Goal: Register for event/course

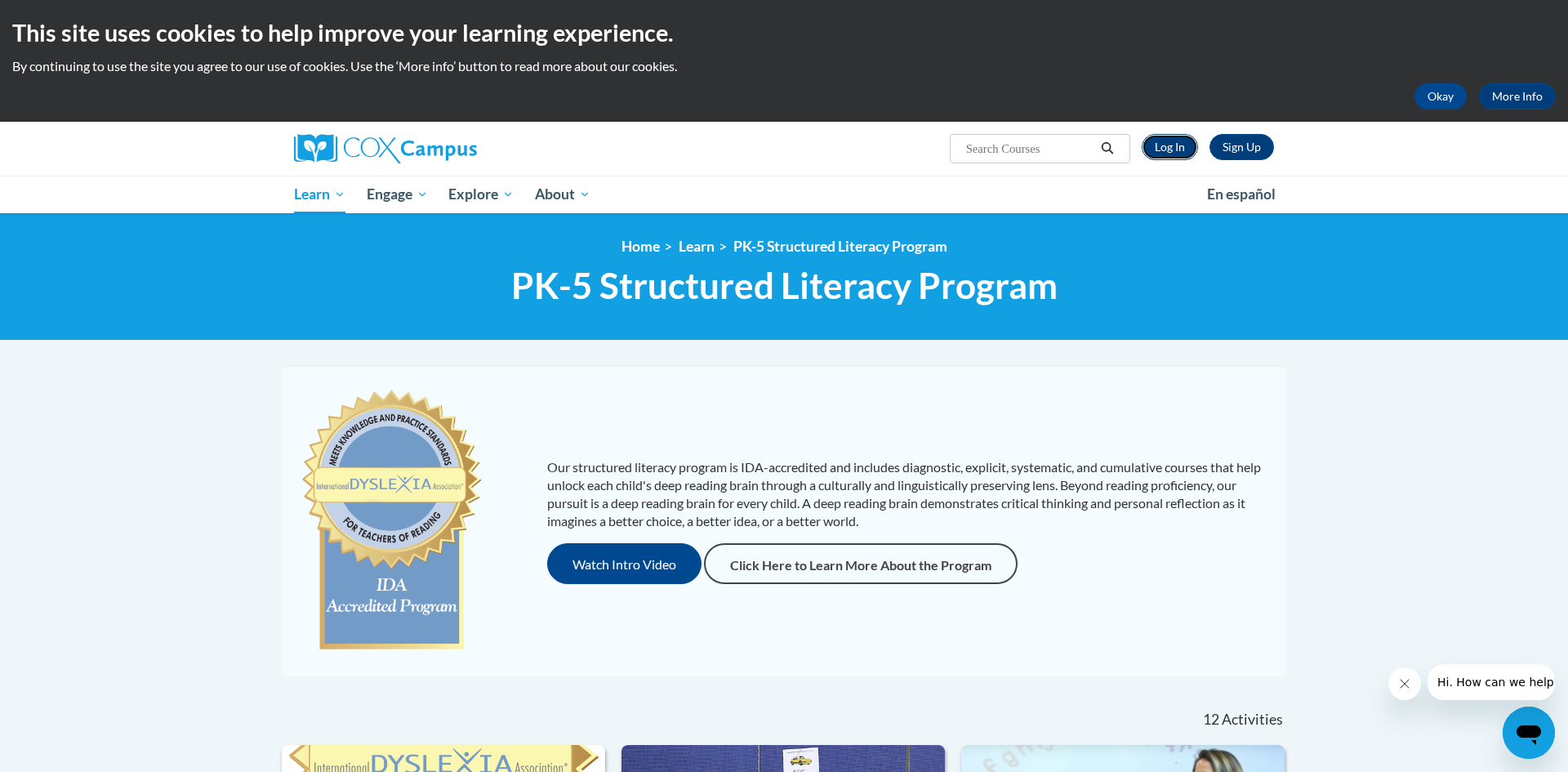
click at [1159, 151] on link "Log In" at bounding box center [1170, 147] width 57 height 26
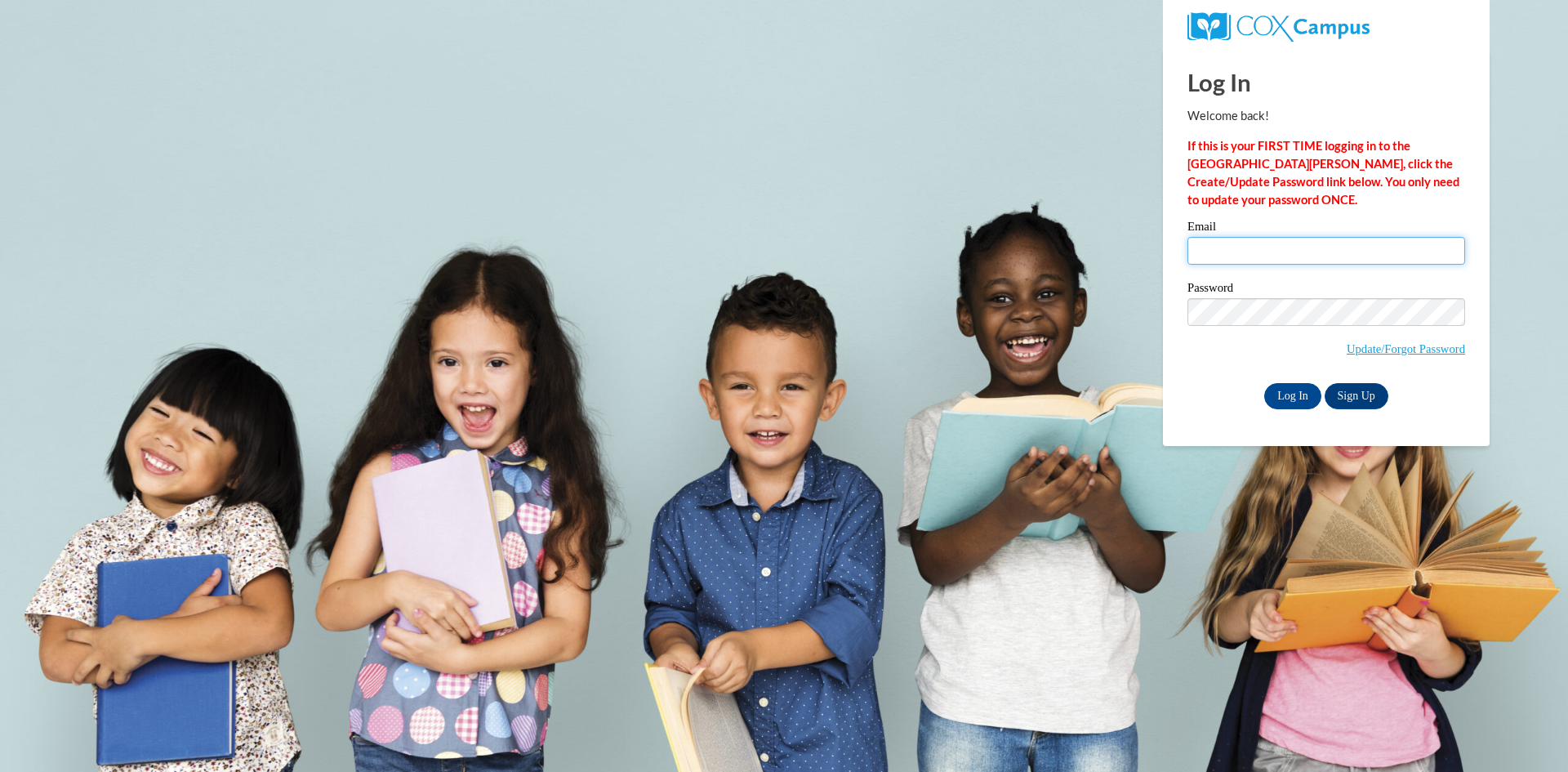
click at [1276, 253] on input "Email" at bounding box center [1325, 250] width 278 height 28
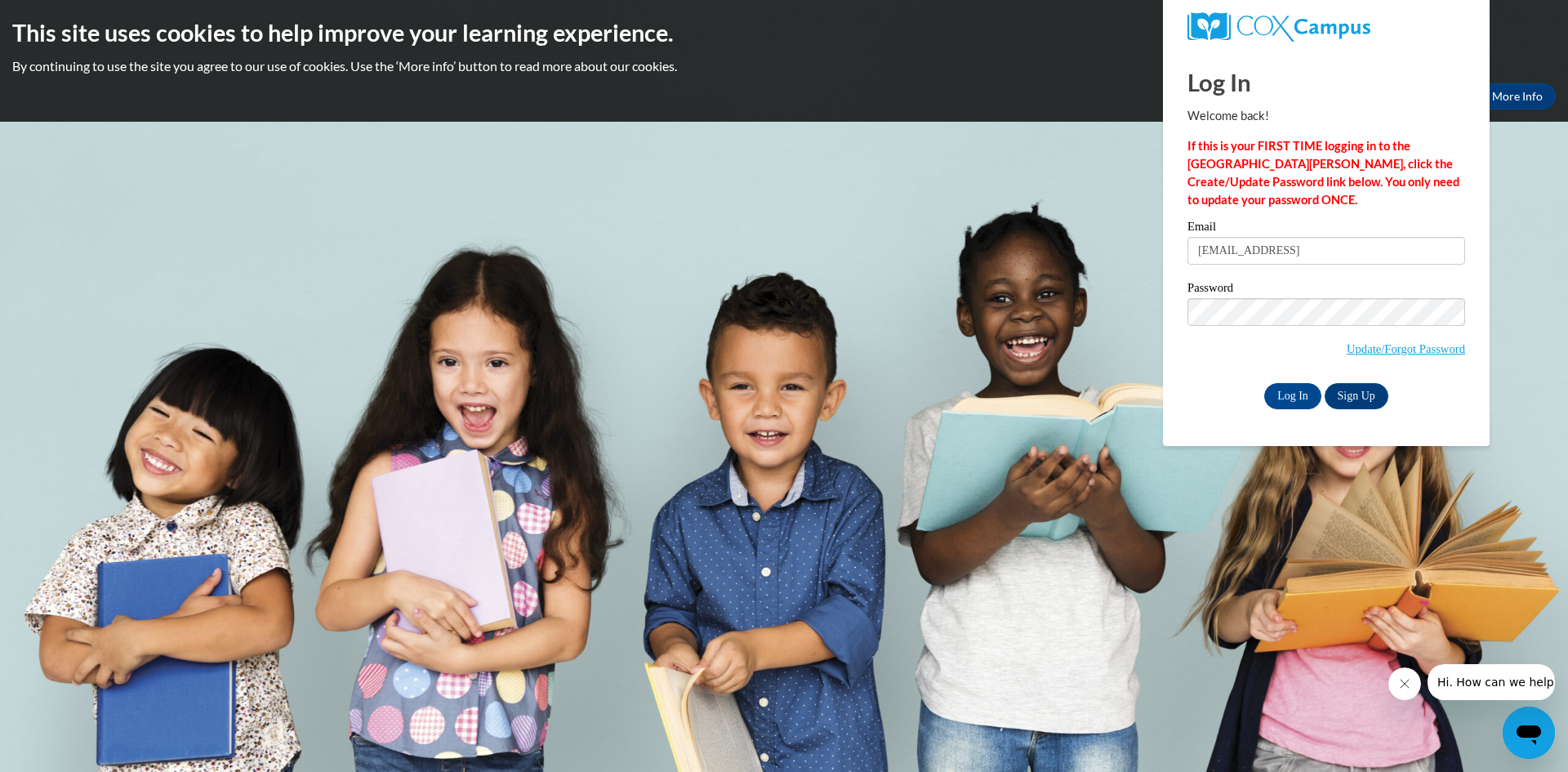
type input "juliacathryn12@gmail.com"
click at [1309, 403] on input "Log In" at bounding box center [1292, 396] width 57 height 26
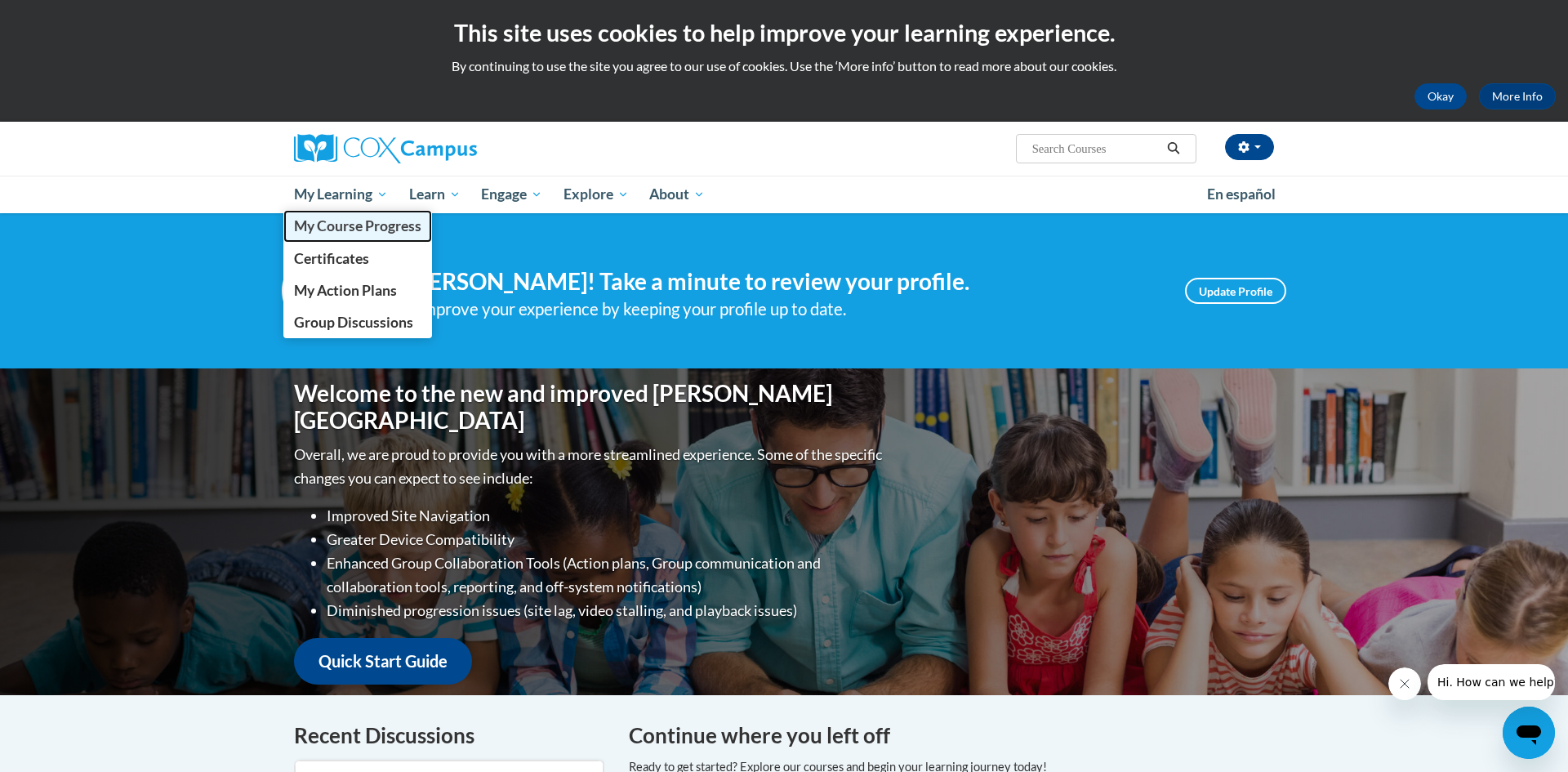
click at [380, 224] on span "My Course Progress" at bounding box center [358, 226] width 127 height 17
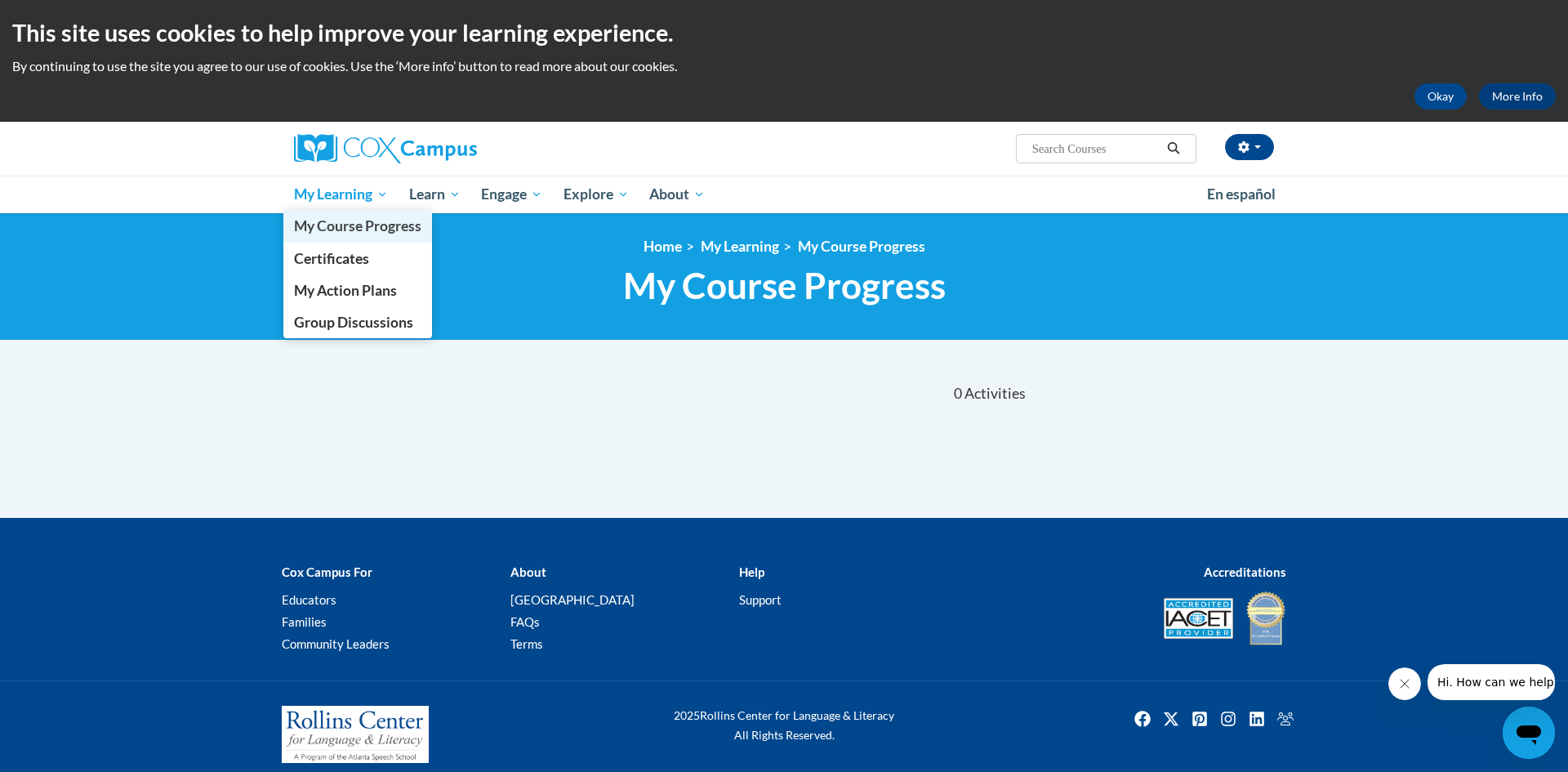
click at [360, 219] on span "My Course Progress" at bounding box center [358, 226] width 127 height 17
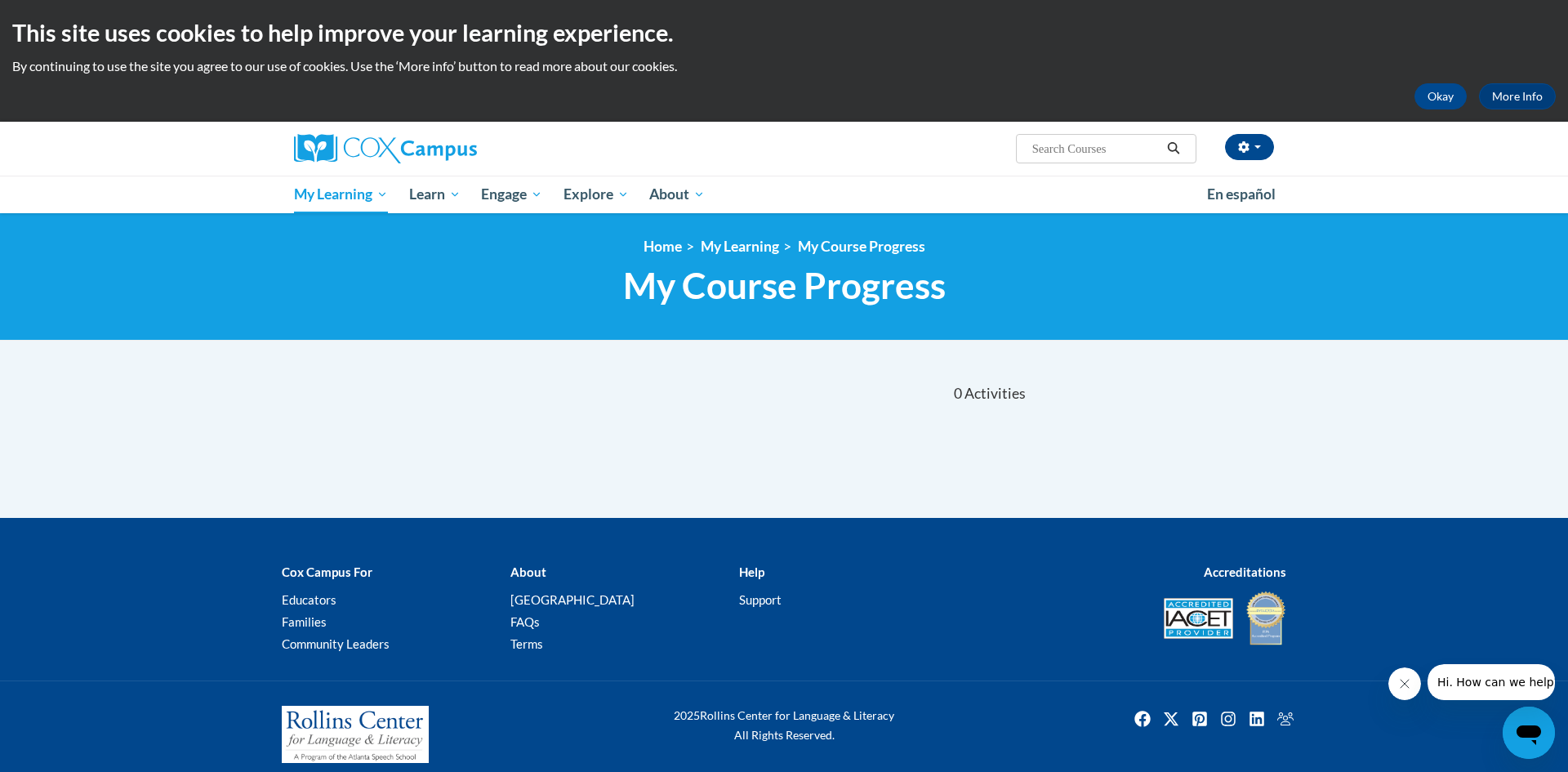
click at [1110, 150] on input "Search..." at bounding box center [1096, 148] width 131 height 20
paste input "Systematic & Explicit Phonics Instruction"
type input "Systematic & Explicit Phonics Instruction"
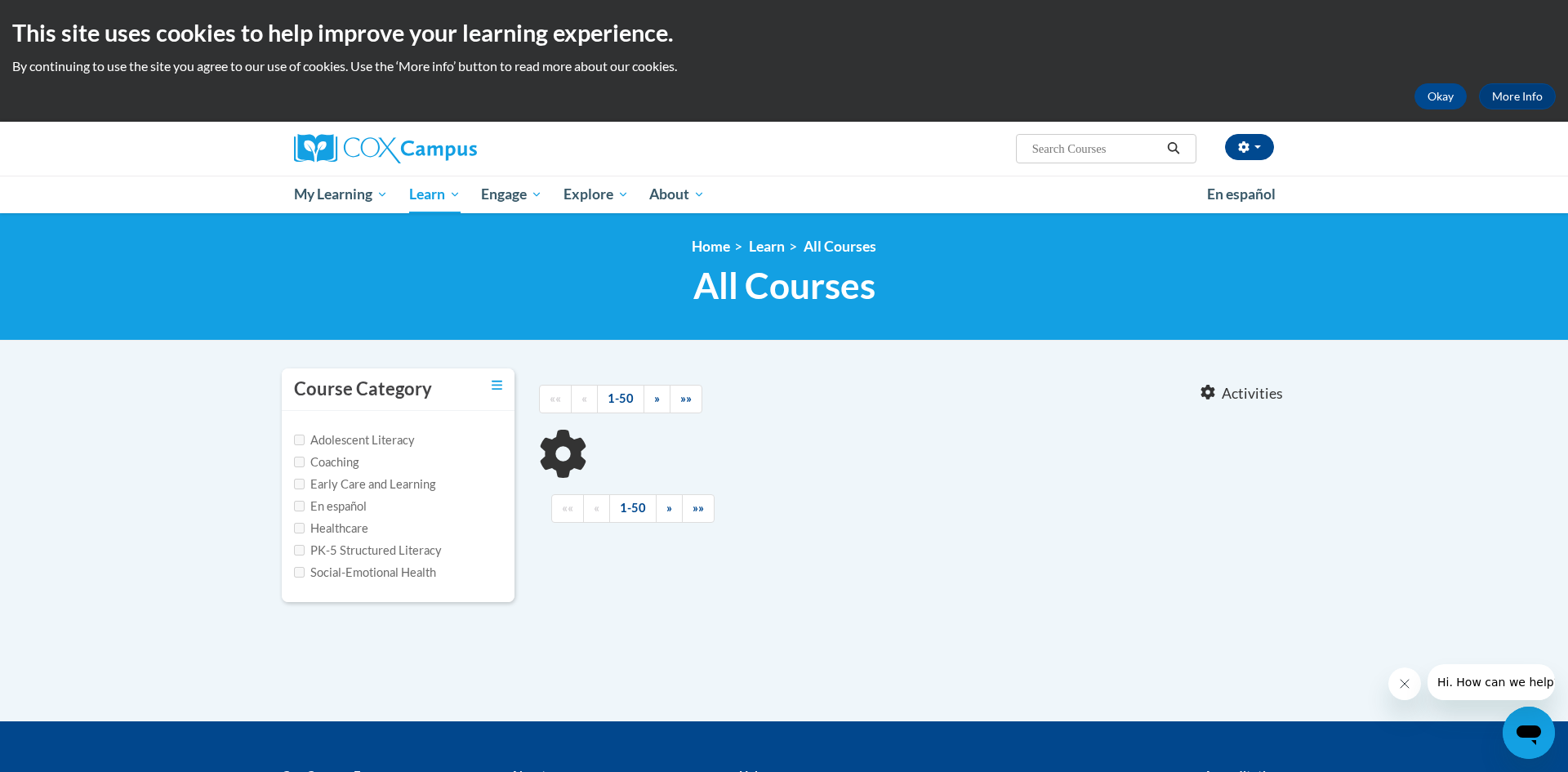
type input "Systematic"
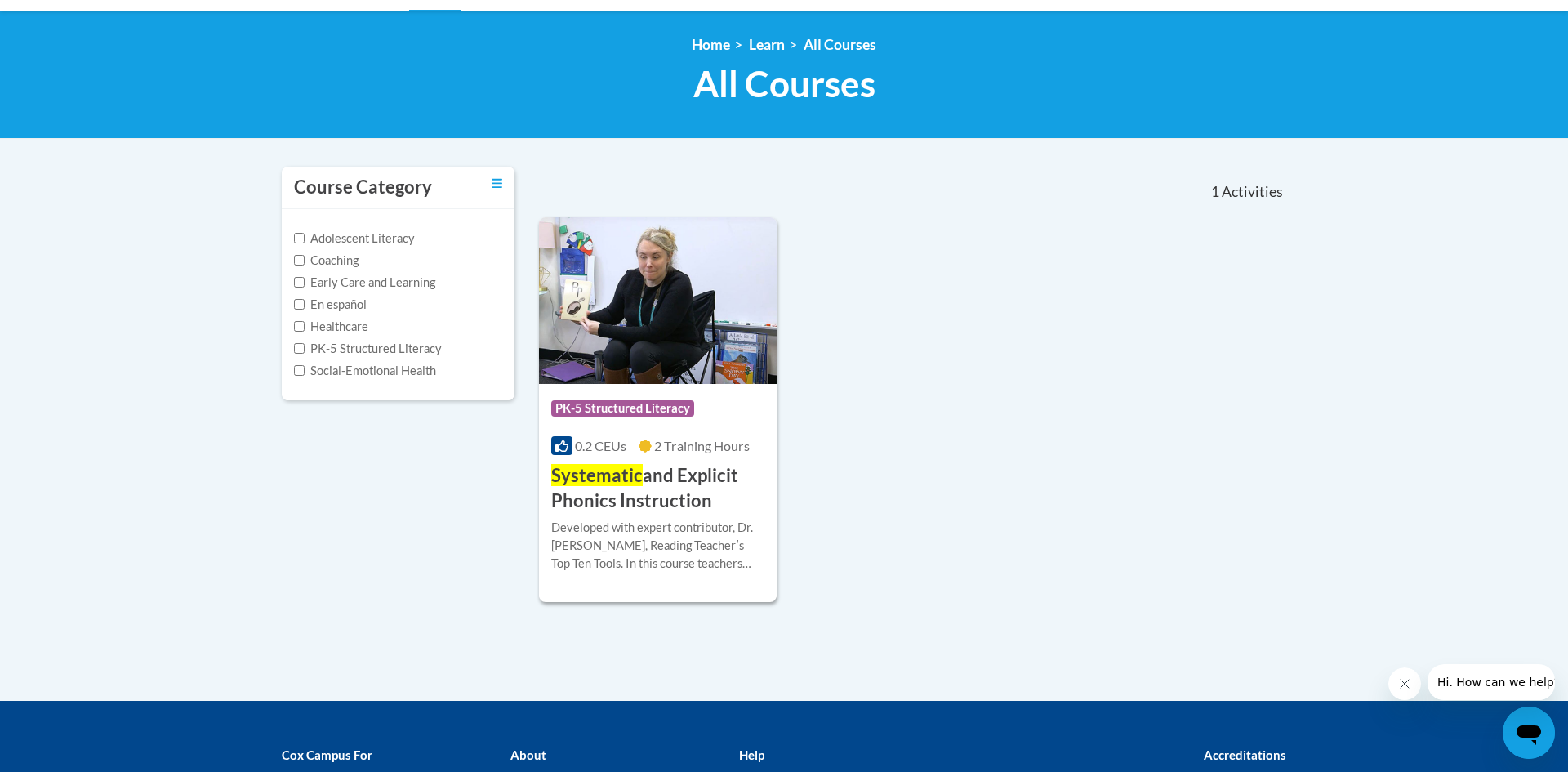
scroll to position [209, 0]
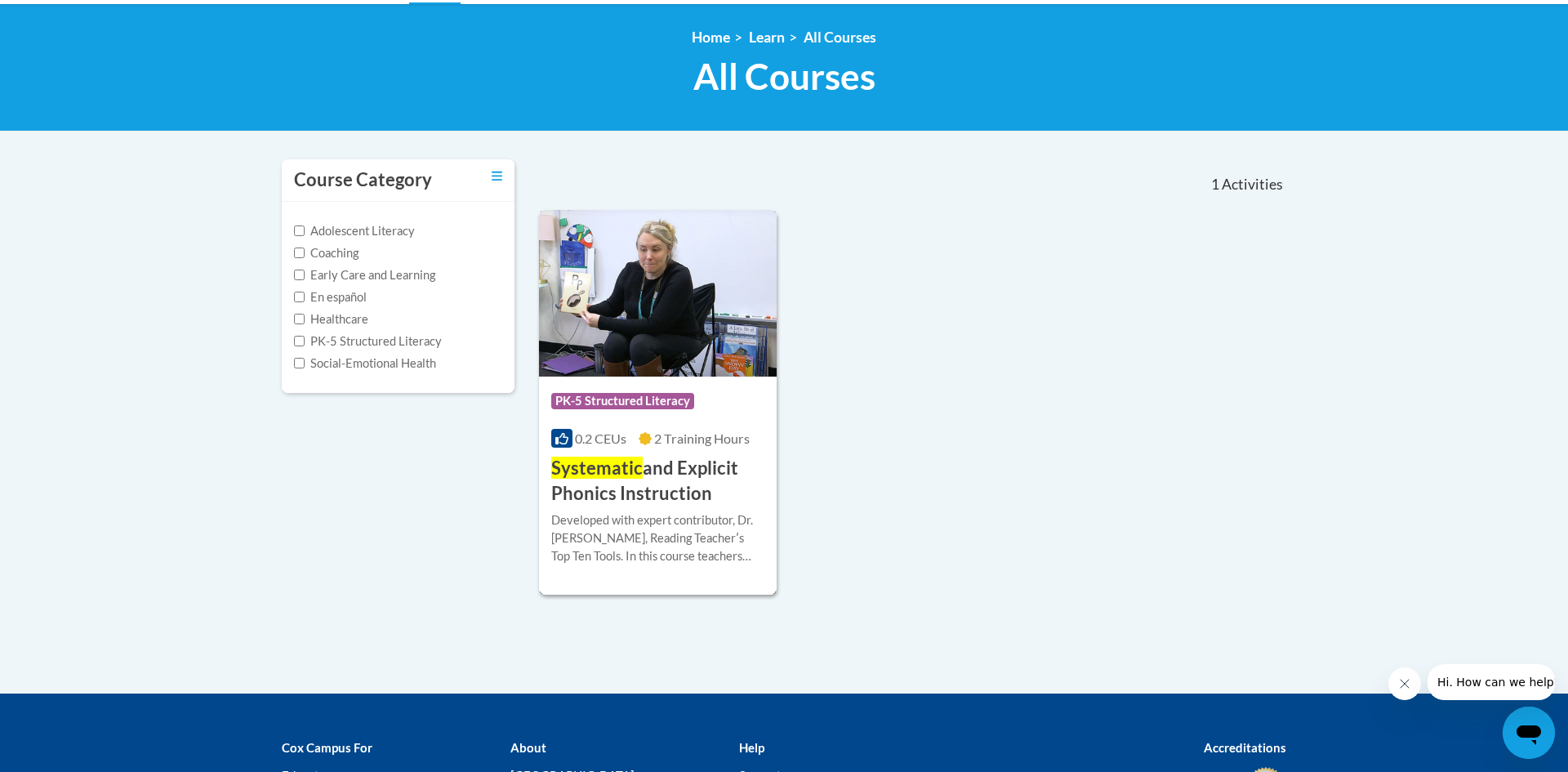
click at [705, 478] on h3 "Systematic and Explicit Phonics Instruction" at bounding box center [658, 481] width 213 height 51
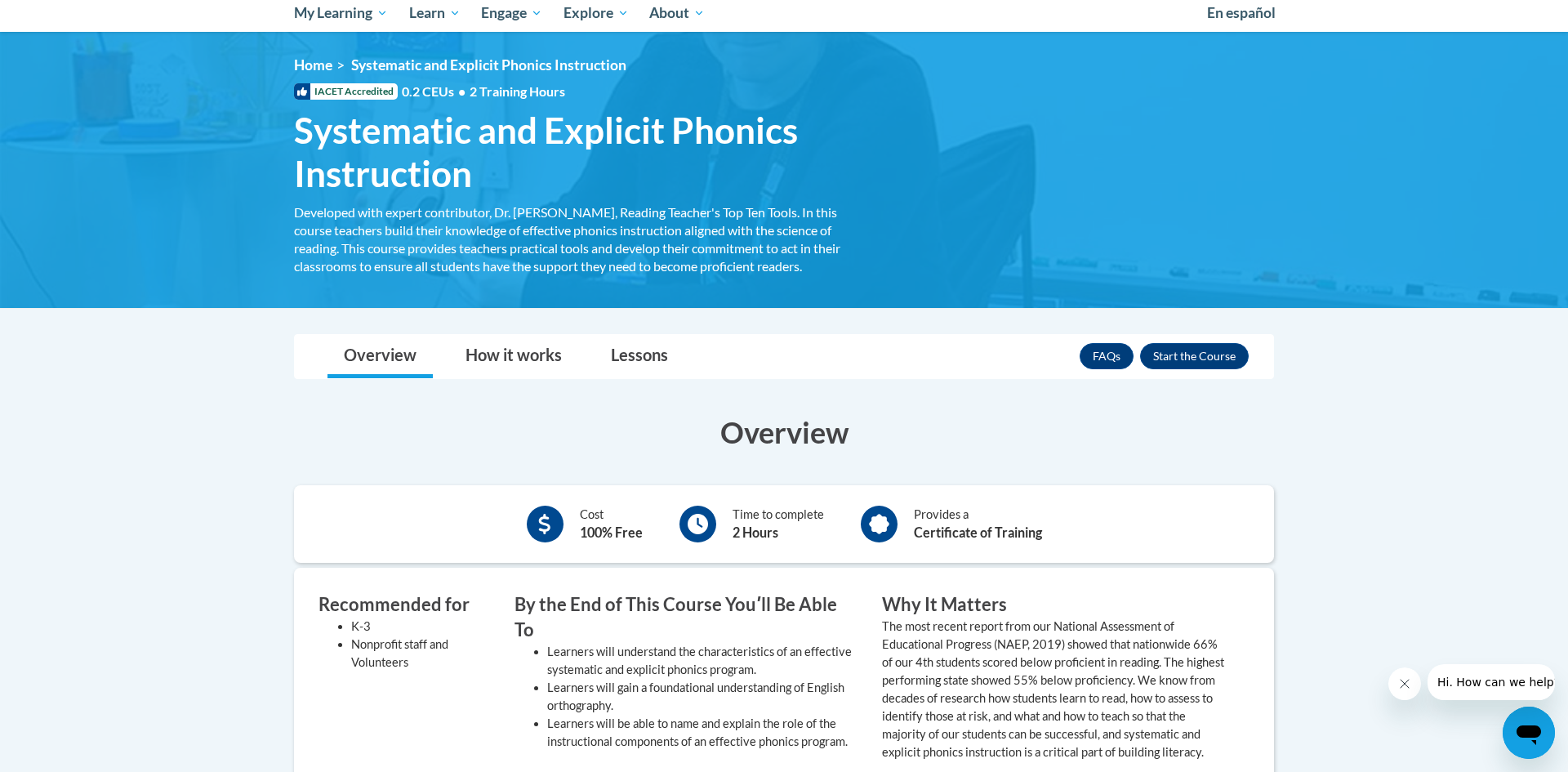
scroll to position [181, 0]
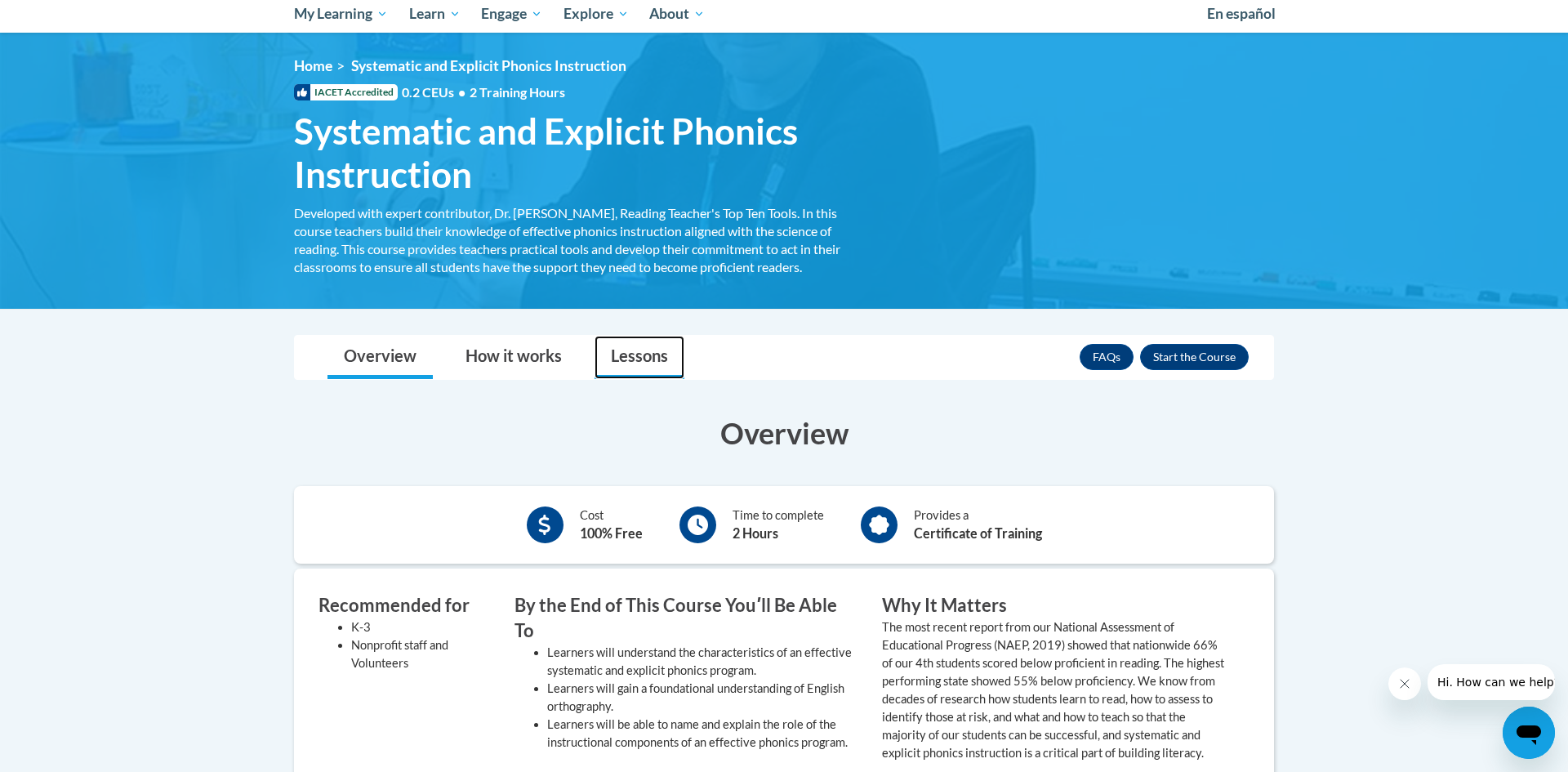
click at [615, 355] on link "Lessons" at bounding box center [639, 357] width 89 height 43
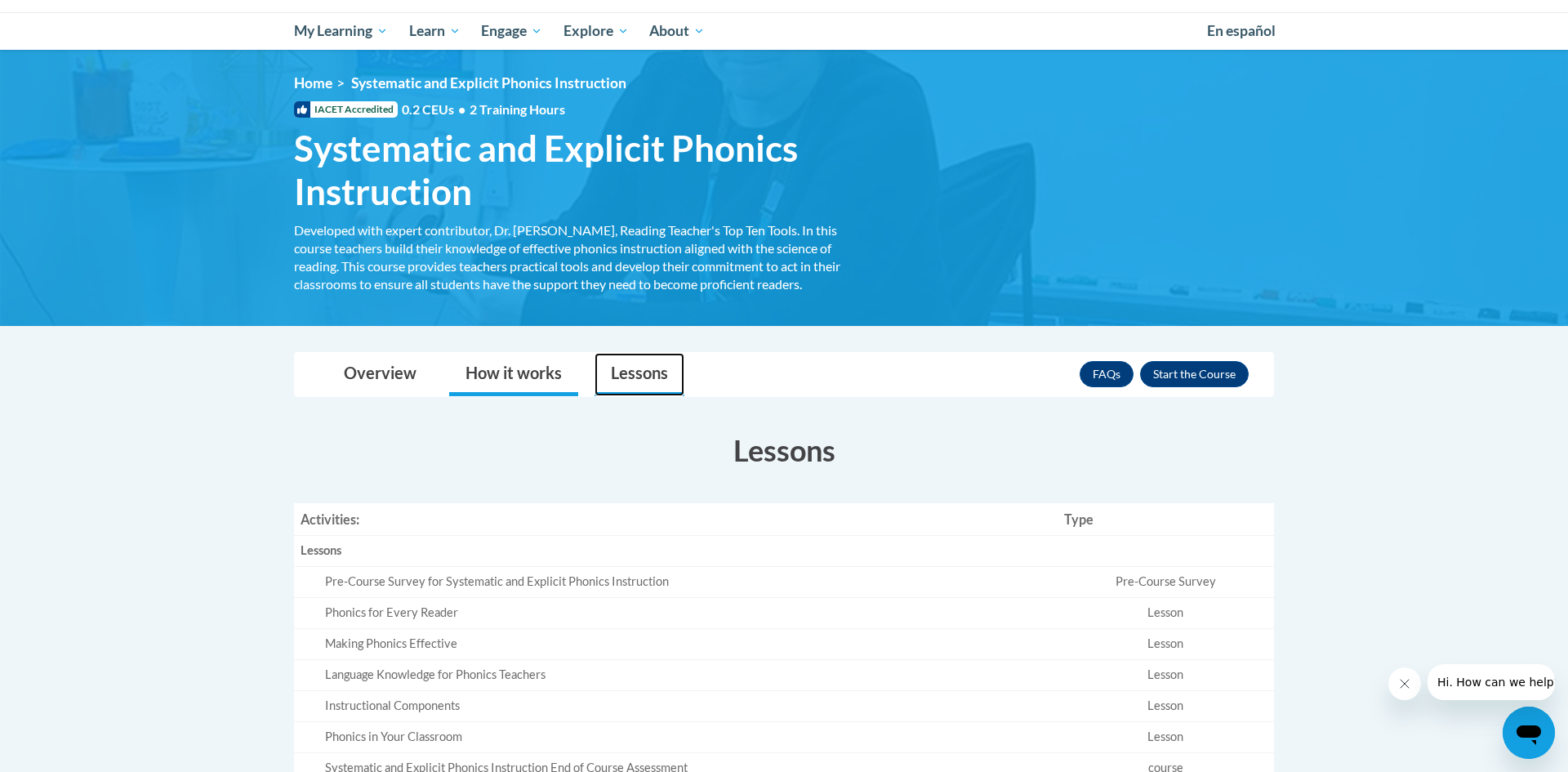
scroll to position [157, 0]
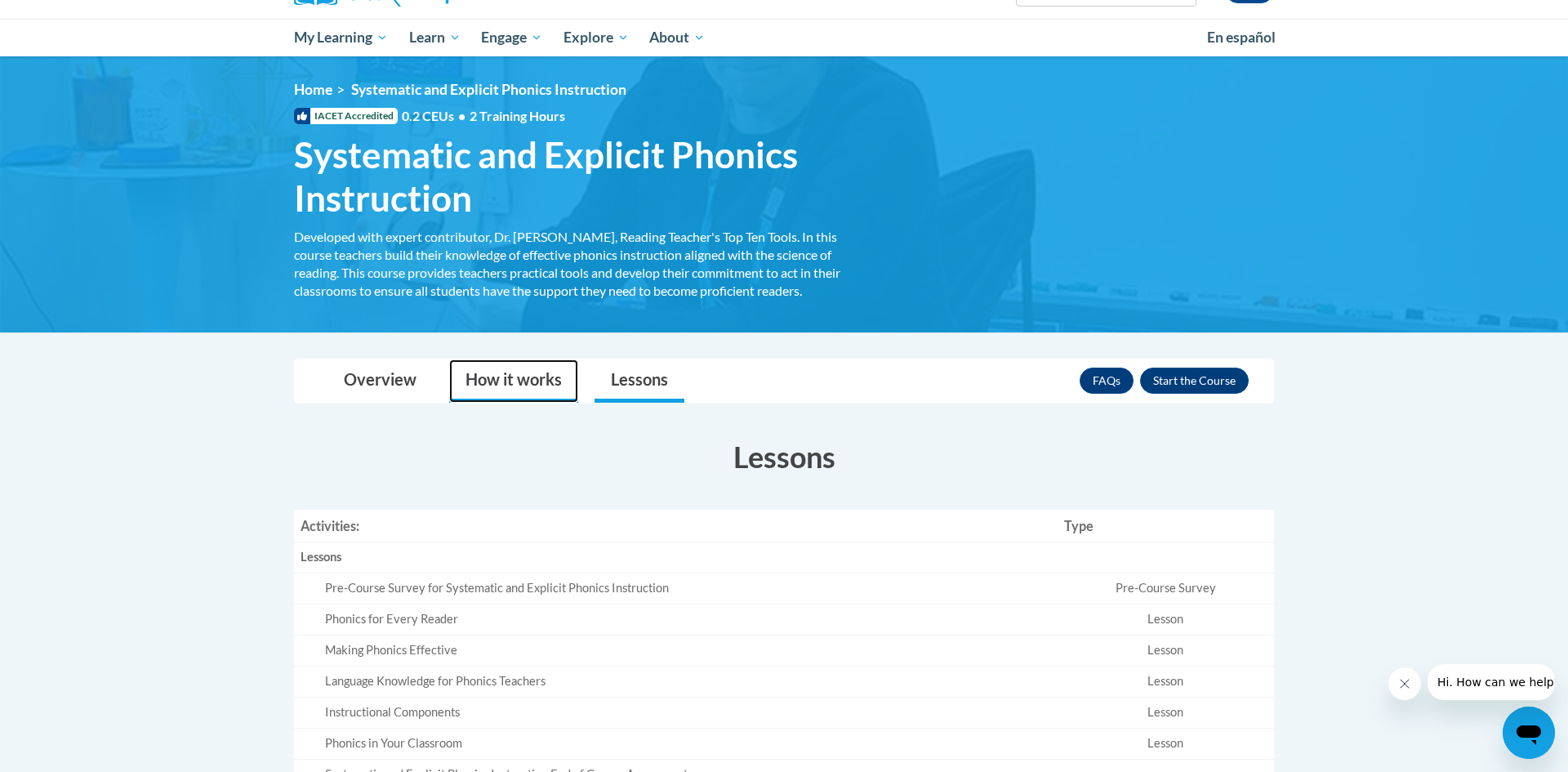
click at [532, 382] on link "How it works" at bounding box center [513, 381] width 129 height 43
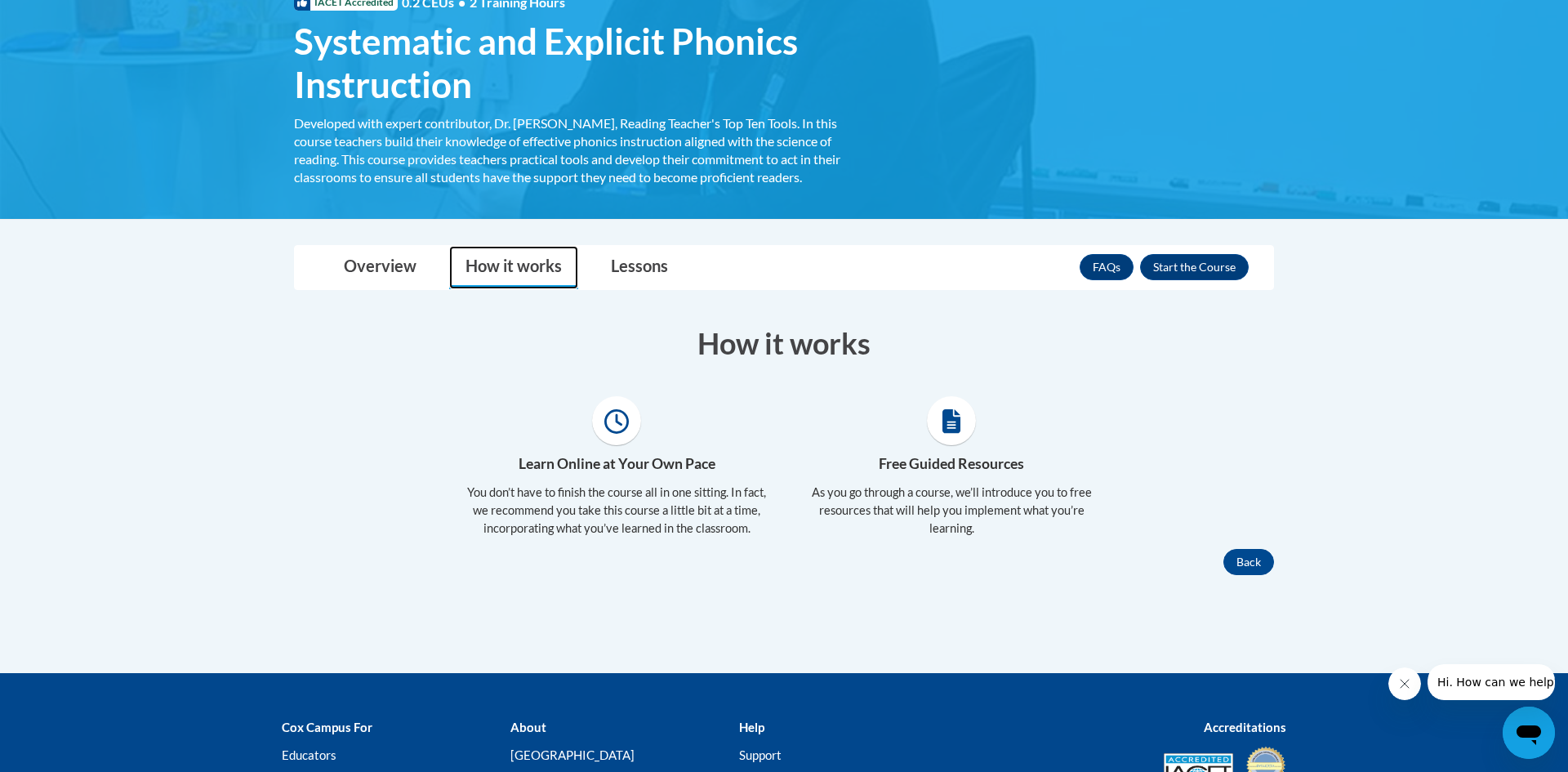
scroll to position [266, 0]
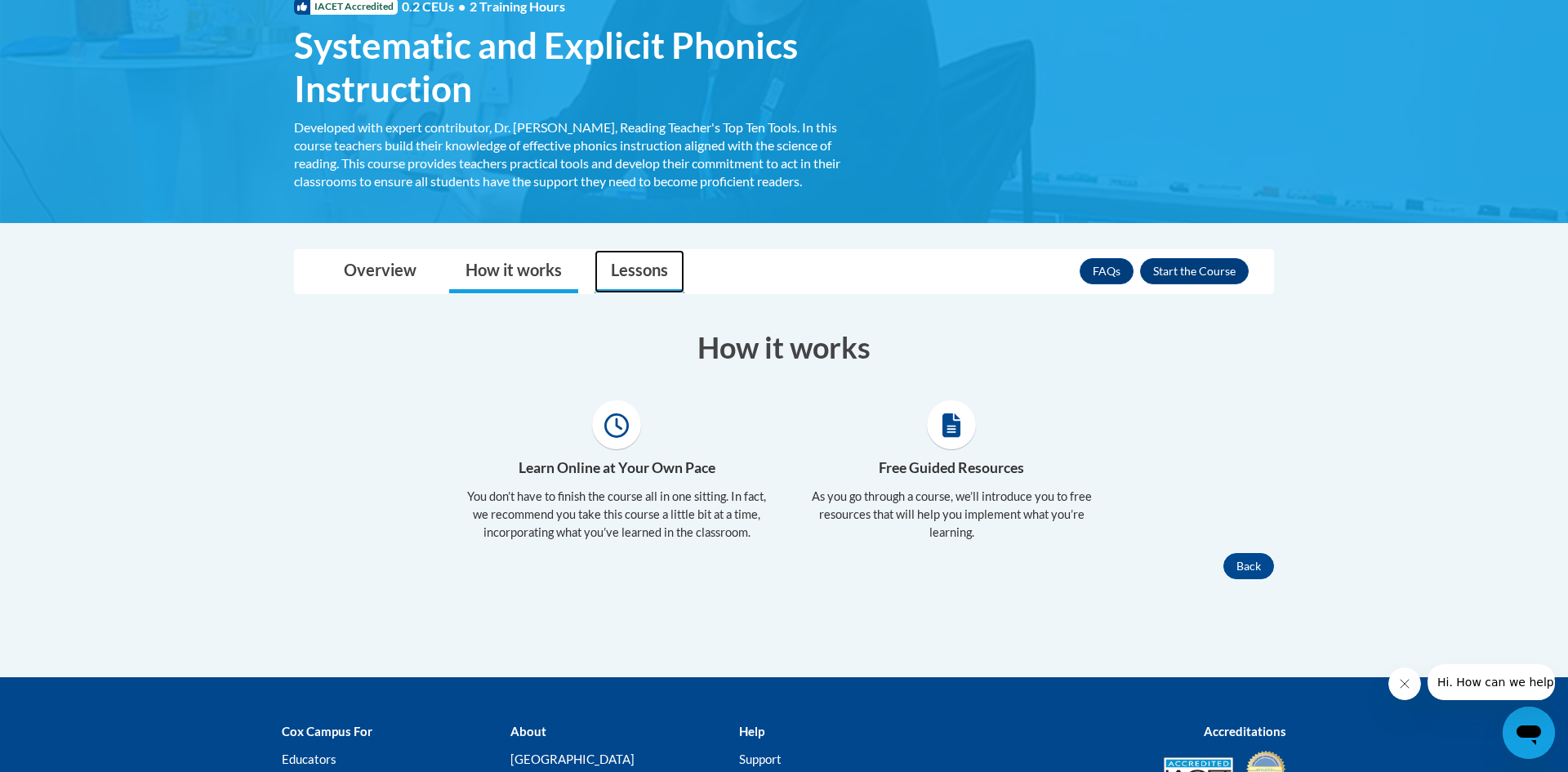
click at [616, 278] on link "Lessons" at bounding box center [639, 271] width 89 height 43
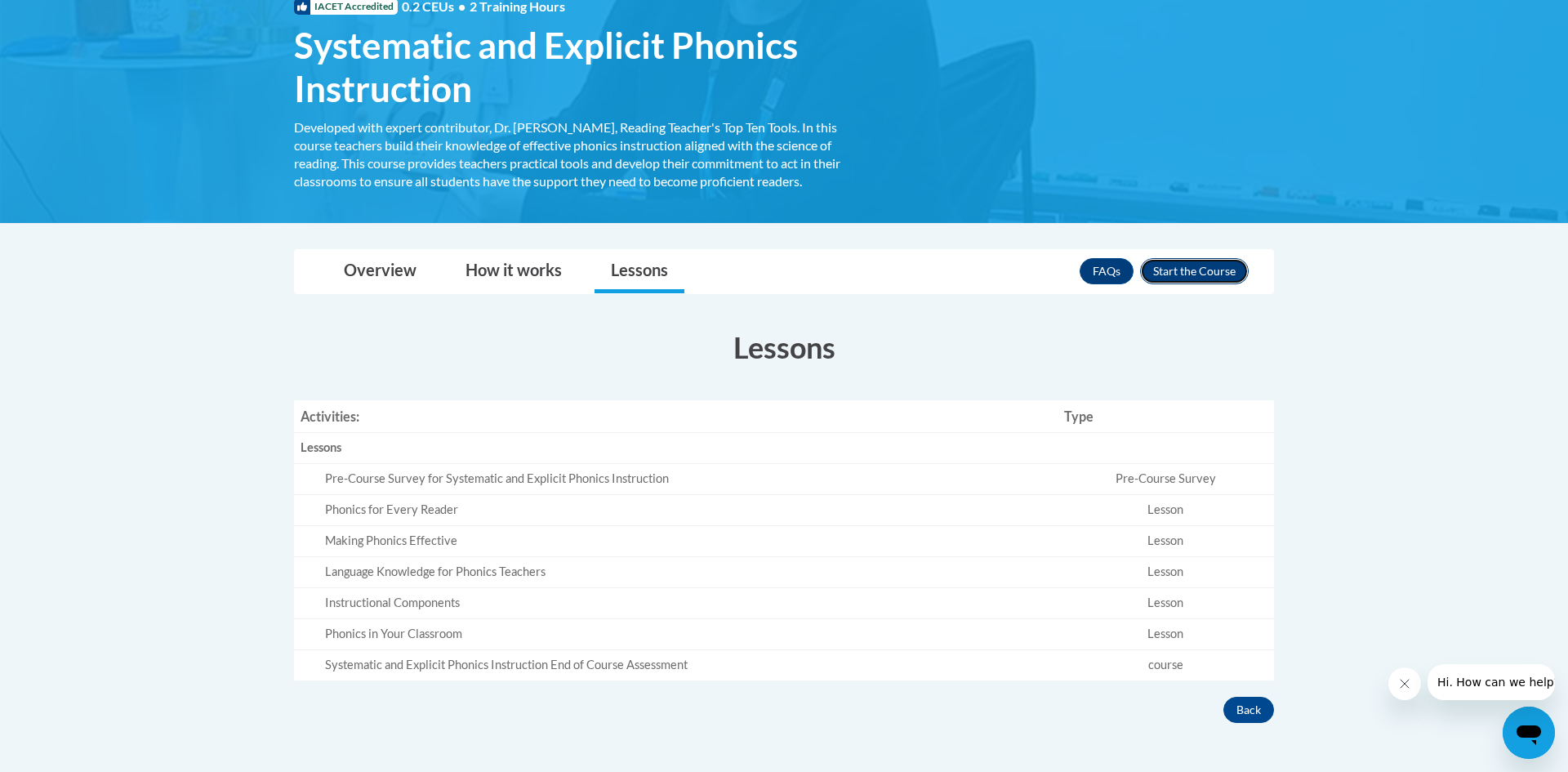
click at [1159, 275] on button "Enroll" at bounding box center [1194, 271] width 108 height 26
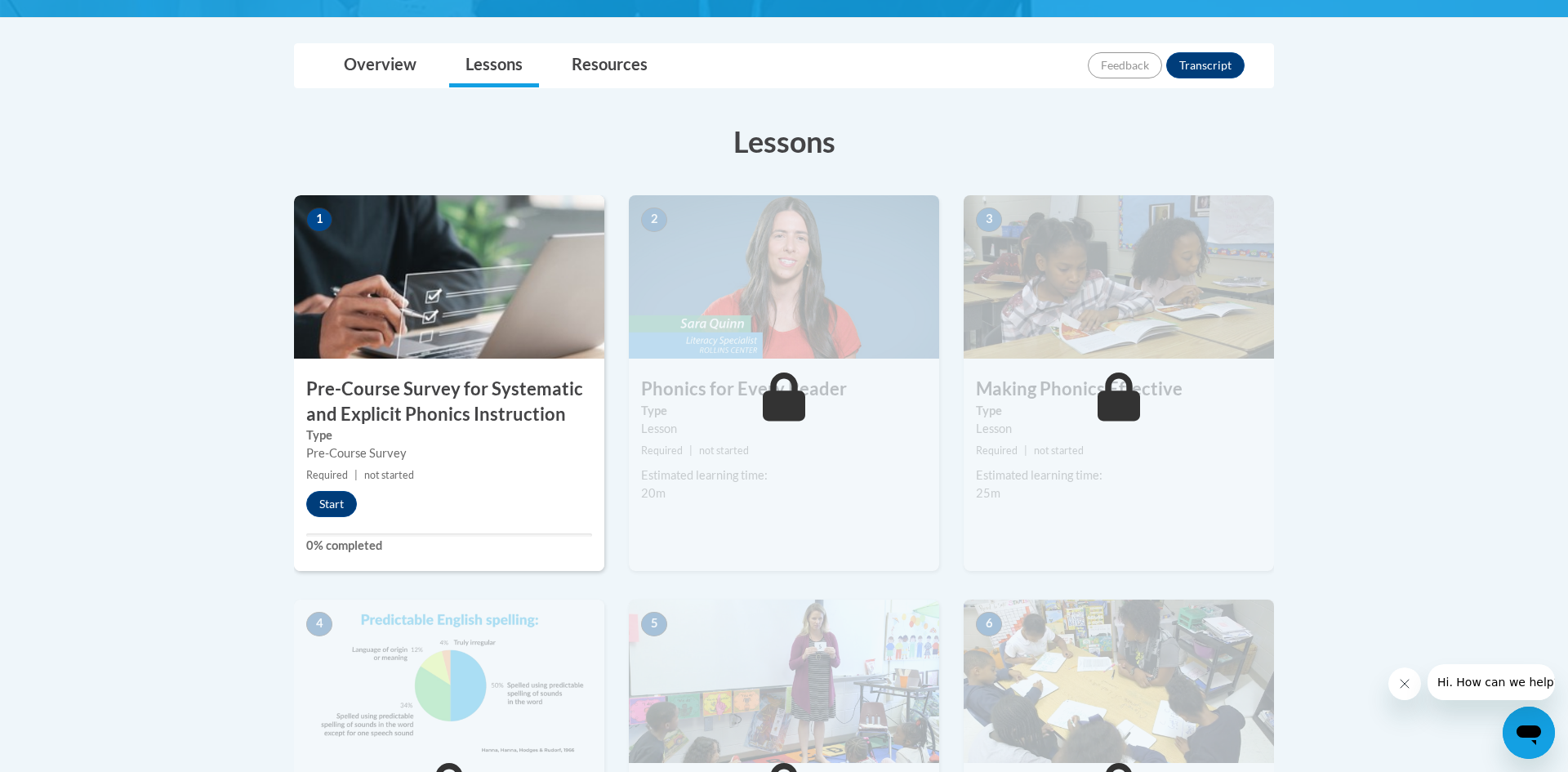
scroll to position [377, 0]
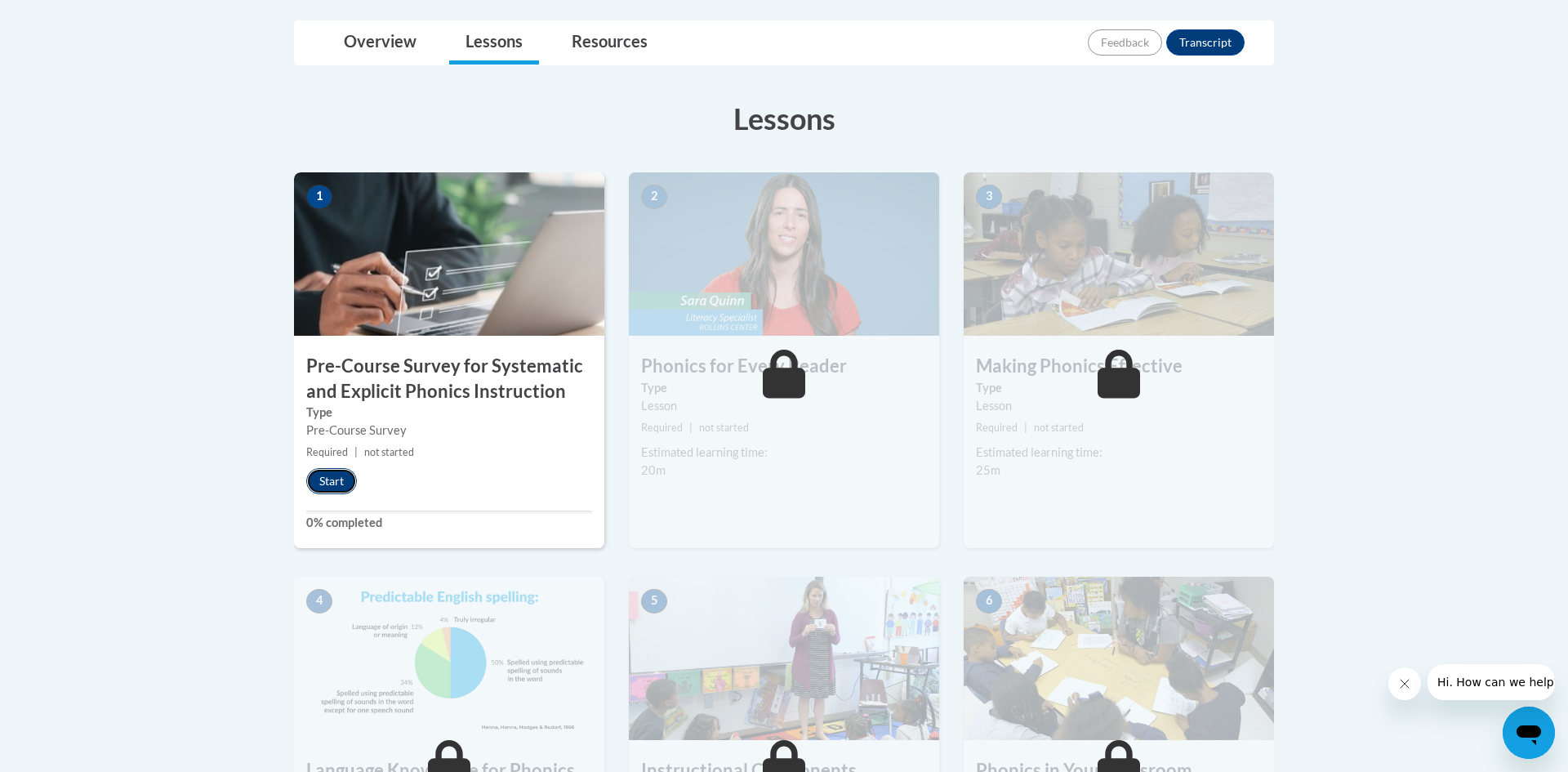
click at [331, 477] on button "Start" at bounding box center [331, 481] width 51 height 26
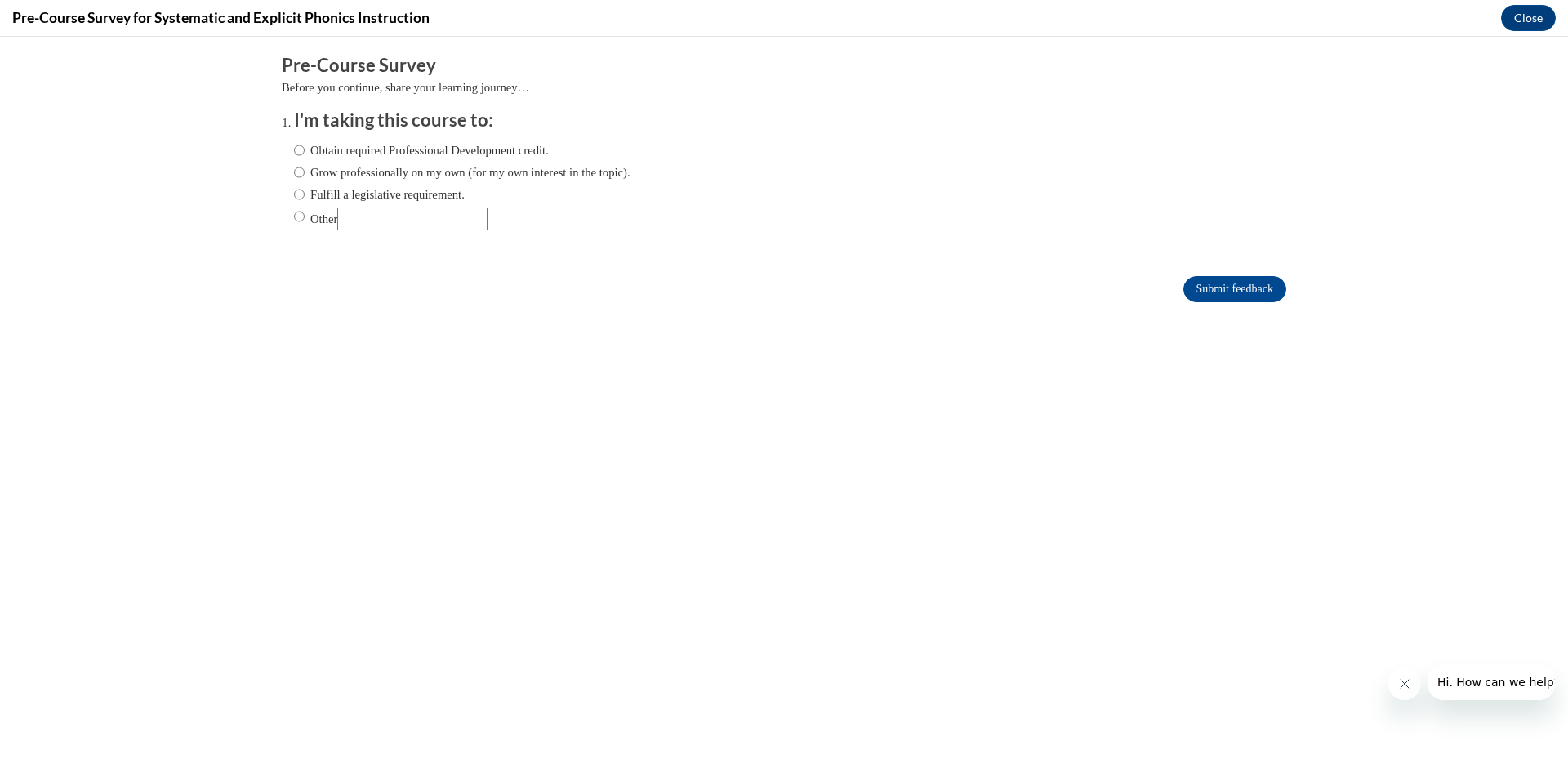
scroll to position [0, 0]
click at [300, 212] on input "Other" at bounding box center [299, 216] width 10 height 18
radio input "true"
click at [366, 219] on input "Other" at bounding box center [412, 219] width 151 height 23
type input "Required for my undergrad"
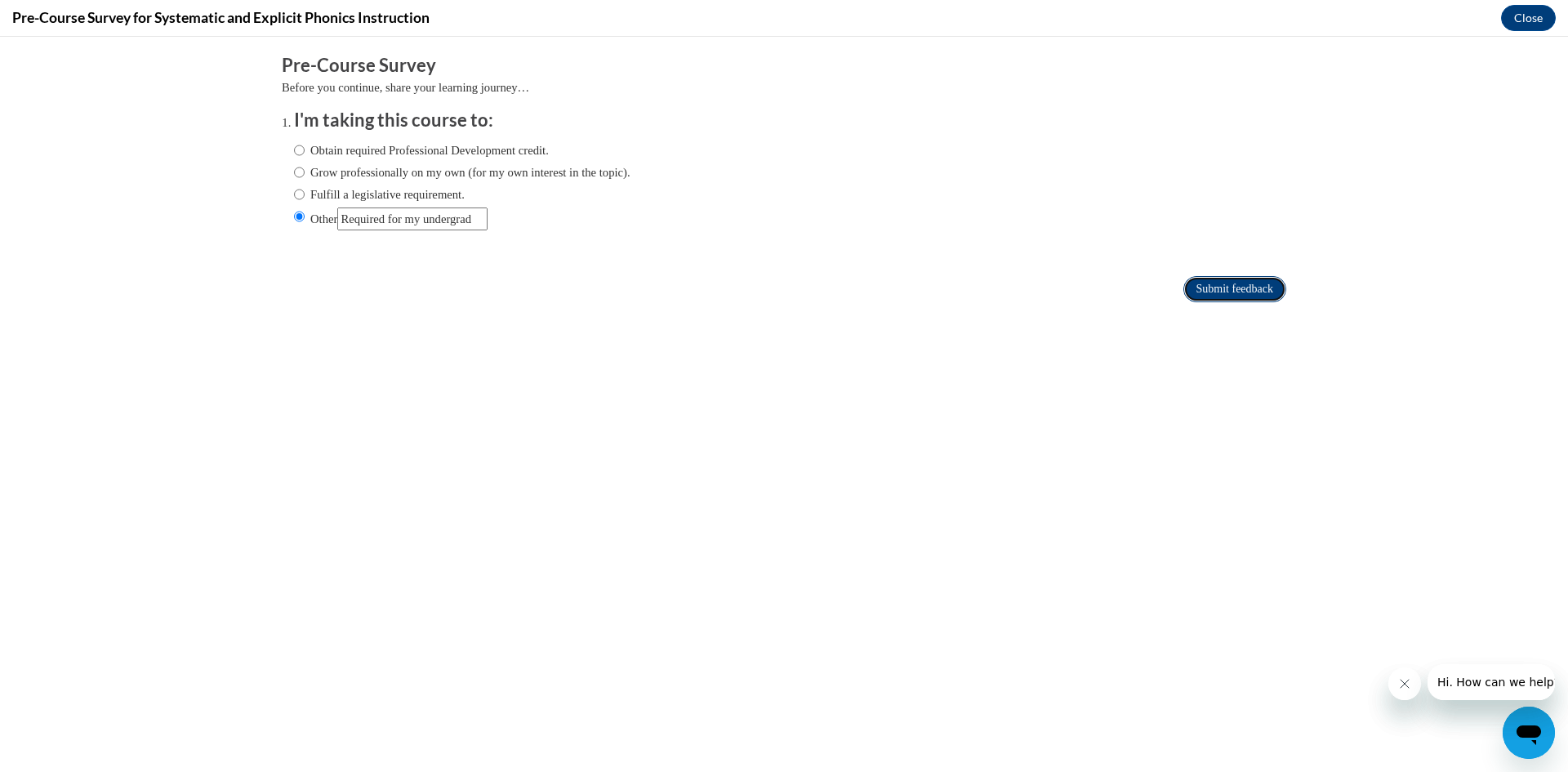
click at [1192, 297] on input "Submit feedback" at bounding box center [1235, 289] width 103 height 26
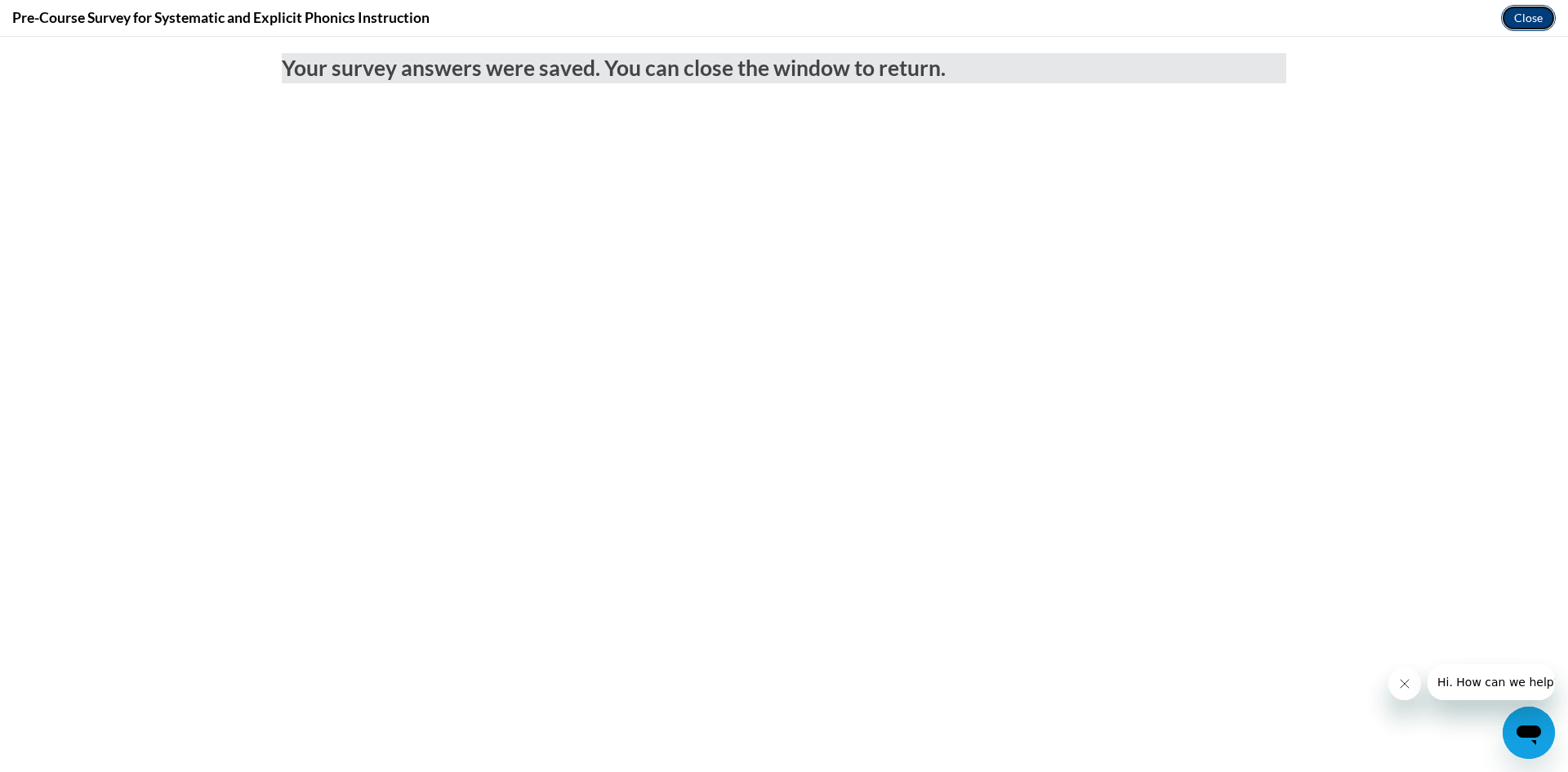
click at [1516, 27] on button "Close" at bounding box center [1528, 18] width 55 height 26
